Goal: Check status: Check status

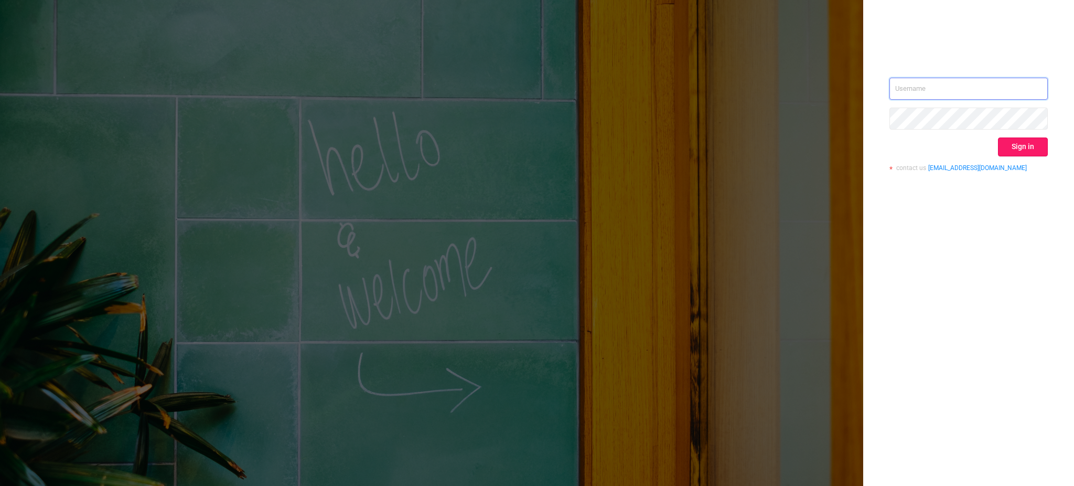
type input "[EMAIL_ADDRESS][DOMAIN_NAME]"
click at [1028, 148] on button "Sign in" at bounding box center [1023, 146] width 50 height 19
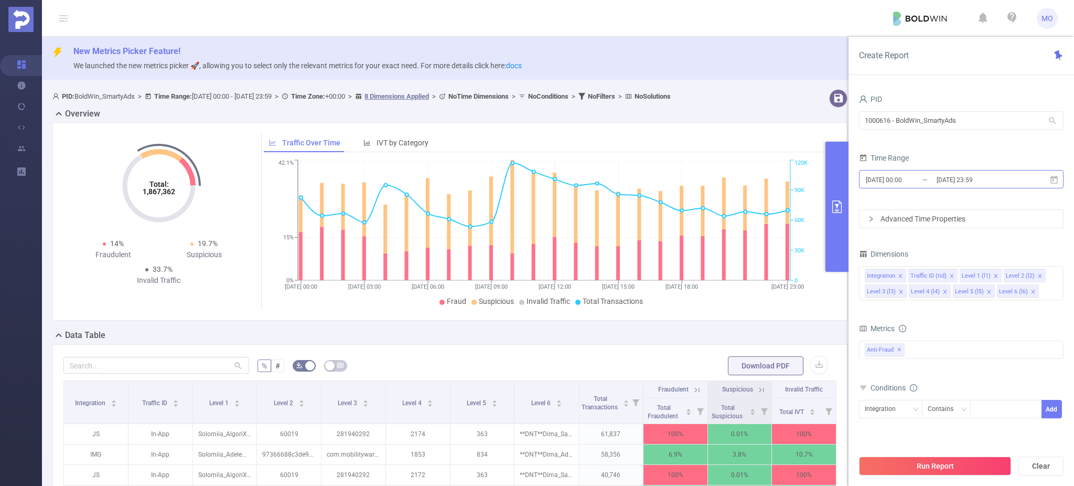
click at [933, 184] on input "[DATE] 00:00" at bounding box center [907, 179] width 85 height 14
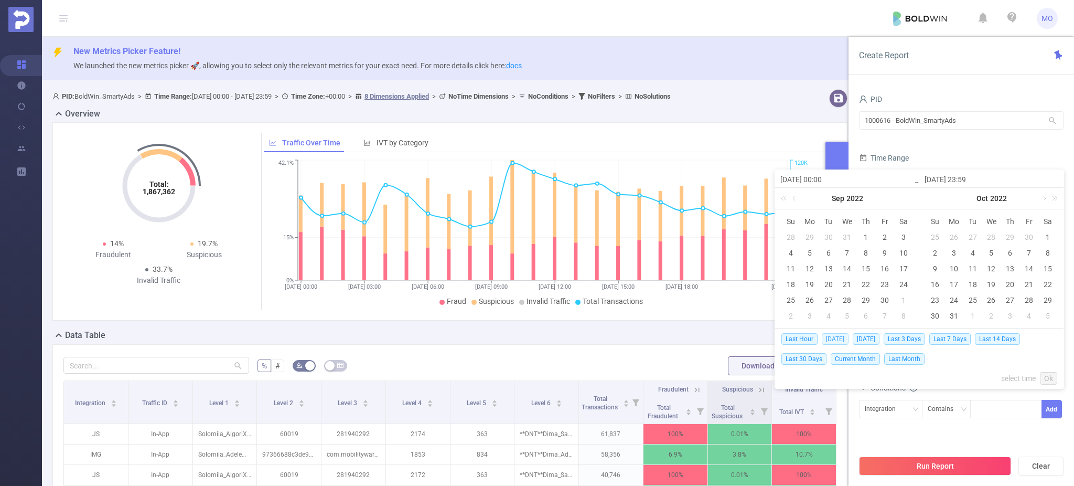
click at [842, 336] on span "[DATE]" at bounding box center [835, 339] width 27 height 12
type input "[DATE] 00:00"
type input "[DATE] 23:59"
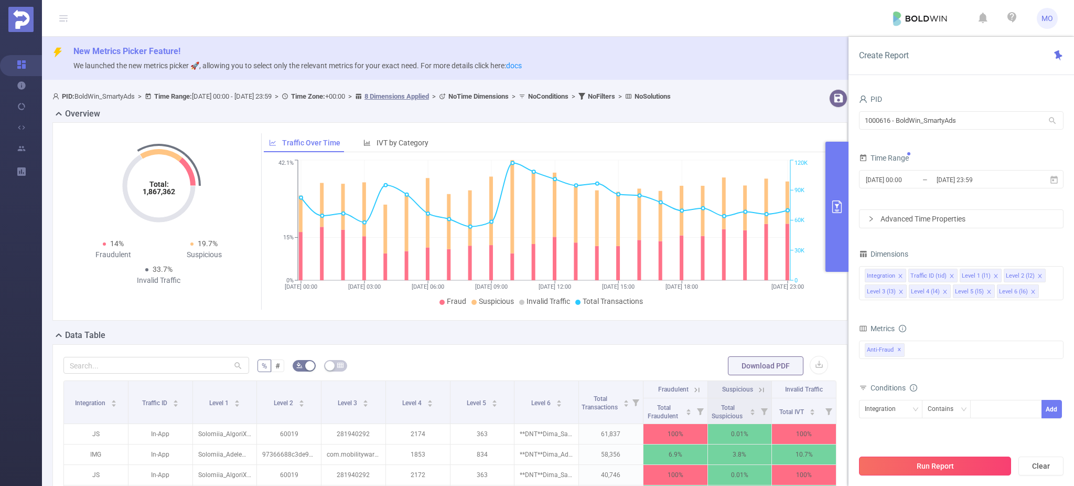
click at [967, 462] on button "Run Report" at bounding box center [935, 465] width 152 height 19
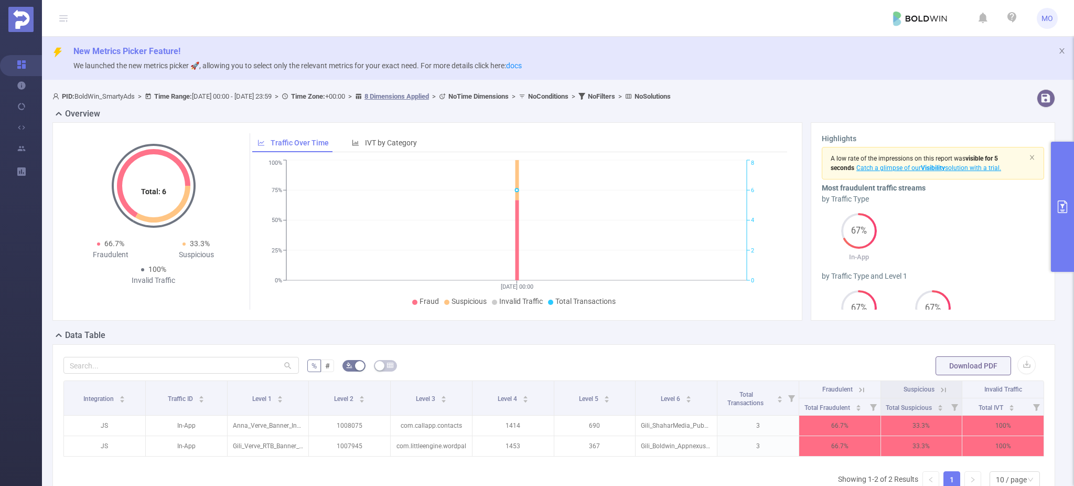
click at [1069, 209] on button "primary" at bounding box center [1062, 207] width 23 height 130
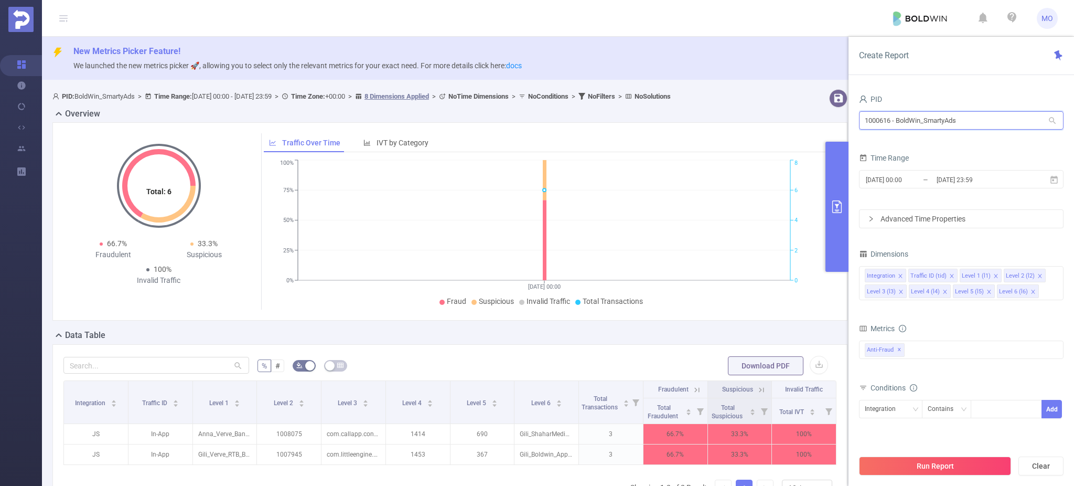
click at [911, 125] on input "1000616 - BoldWin_SmartyAds" at bounding box center [961, 120] width 204 height 18
click at [890, 179] on input "[DATE] 00:00" at bounding box center [907, 179] width 85 height 14
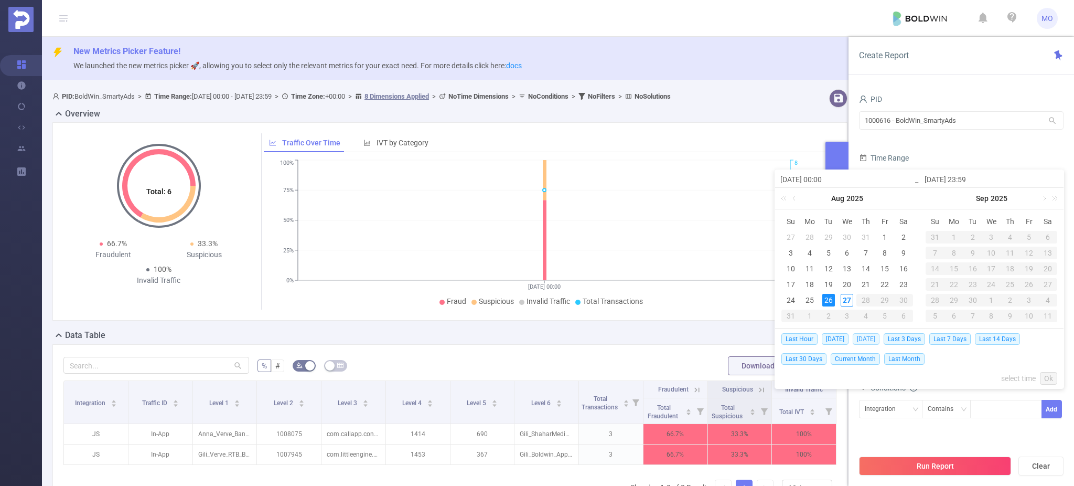
click at [861, 339] on span "[DATE]" at bounding box center [866, 339] width 27 height 12
type input "[DATE] 00:00"
type input "[DATE] 23:59"
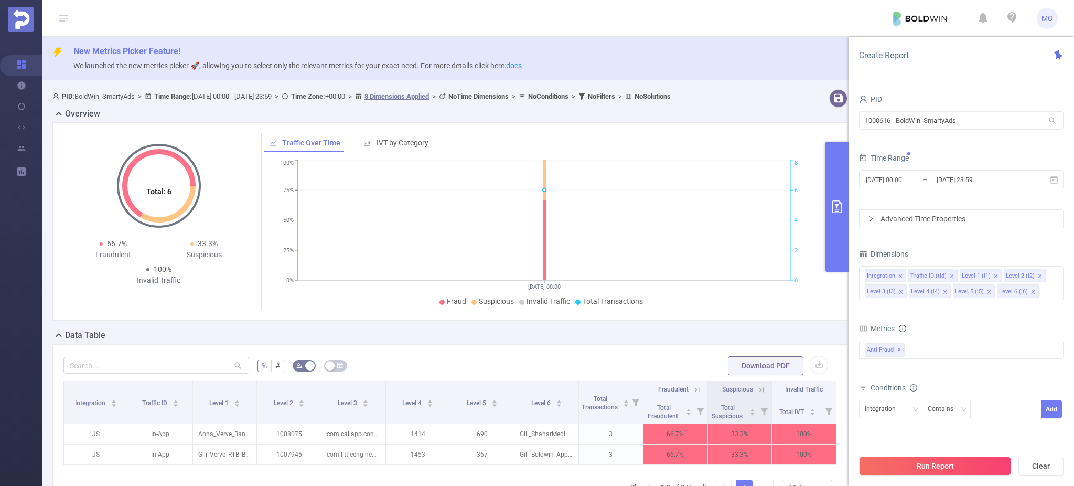
click at [929, 476] on div "Run Report Clear" at bounding box center [960, 466] width 225 height 40
click at [918, 468] on button "Run Report" at bounding box center [935, 465] width 152 height 19
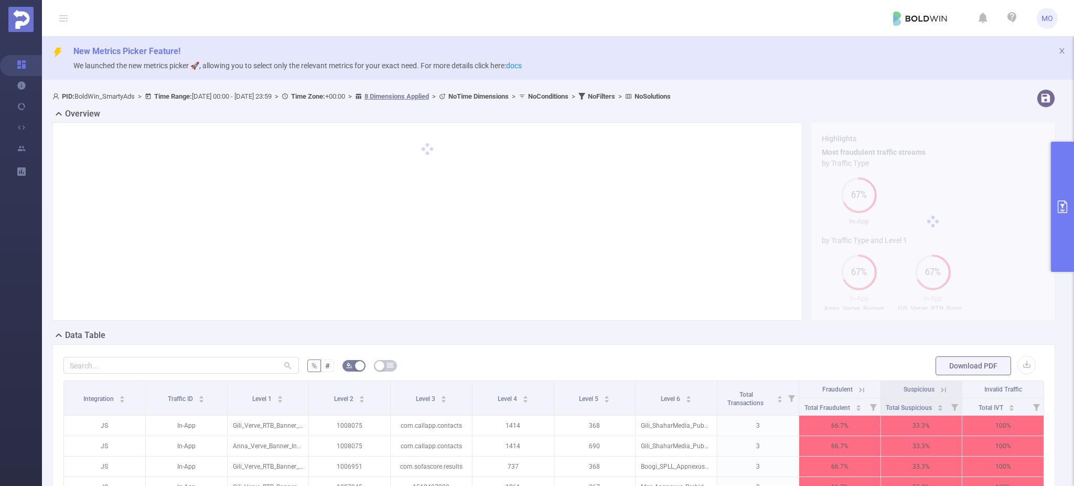
scroll to position [190, 0]
